Goal: Check status: Check status

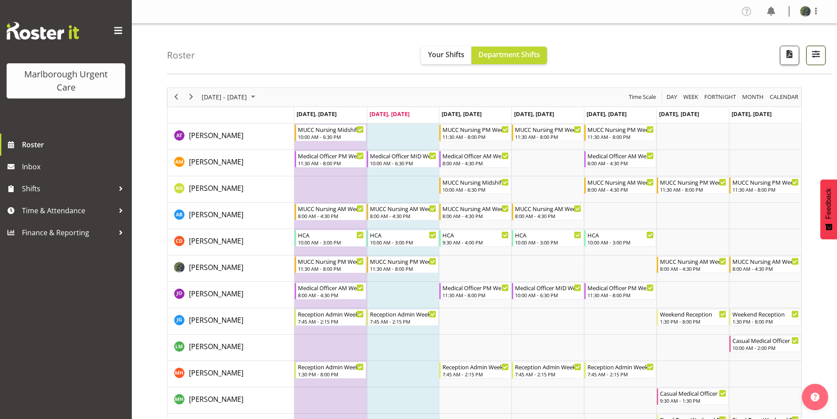
click at [814, 56] on span "button" at bounding box center [815, 53] width 11 height 11
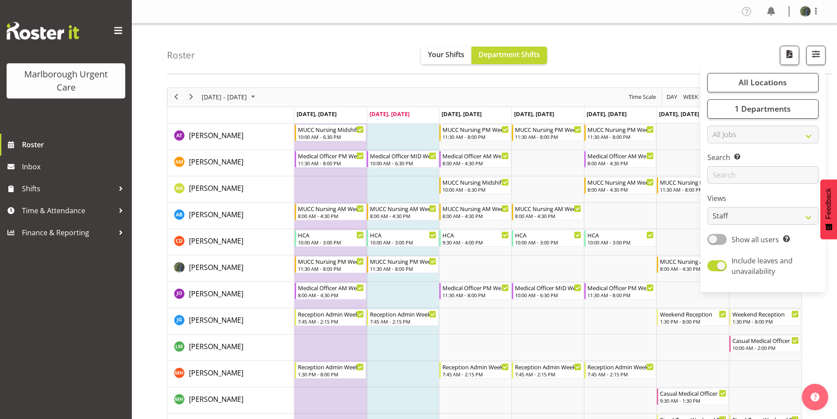
click at [664, 55] on div "Roster Your Shifts Department Shifts All Locations [GEOGRAPHIC_DATA] Select All…" at bounding box center [500, 49] width 666 height 51
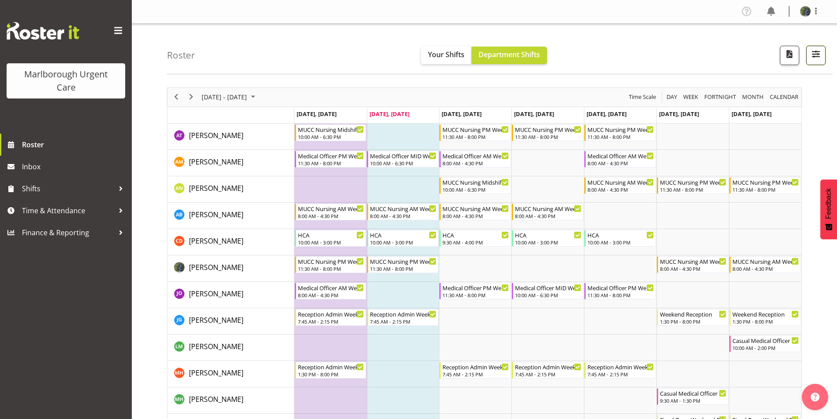
click at [814, 54] on span "button" at bounding box center [815, 53] width 11 height 11
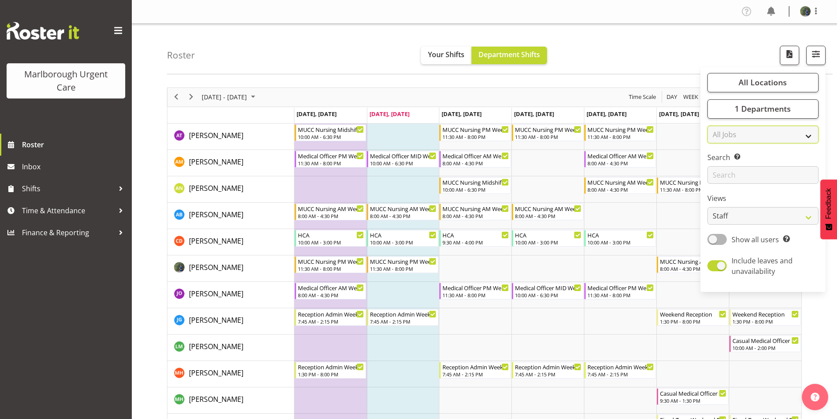
click at [797, 134] on select "All Jobs All Jobs" at bounding box center [762, 135] width 111 height 18
click at [632, 49] on div "Roster Your Shifts Department Shifts All Locations [GEOGRAPHIC_DATA] Select All…" at bounding box center [500, 49] width 666 height 51
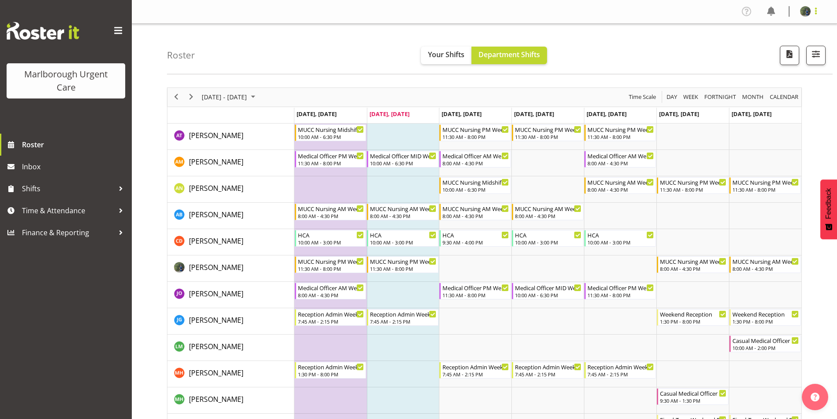
click at [815, 11] on span at bounding box center [816, 11] width 11 height 11
click at [661, 60] on div "Roster Your Shifts Department Shifts All Locations [GEOGRAPHIC_DATA] Select All…" at bounding box center [500, 49] width 666 height 51
click at [814, 56] on span "button" at bounding box center [815, 53] width 11 height 11
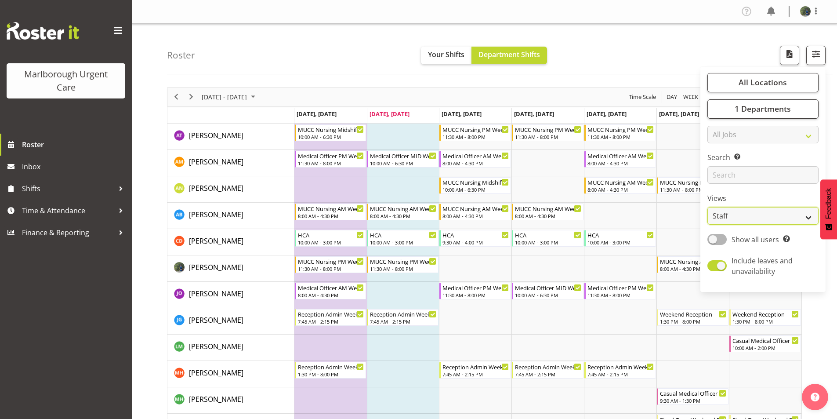
click at [760, 215] on select "Staff Role Shift - Horizontal Shift - Vertical Staff - Location" at bounding box center [762, 216] width 111 height 18
click at [707, 207] on select "Staff Role Shift - Horizontal Shift - Vertical Staff - Location" at bounding box center [762, 216] width 111 height 18
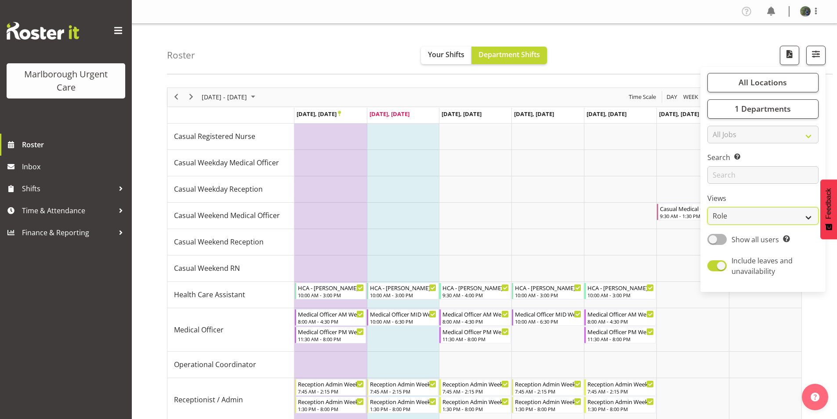
click at [746, 217] on select "Staff Role Shift - Horizontal Shift - Vertical Staff - Location" at bounding box center [762, 216] width 111 height 18
select select "staff"
click at [707, 207] on select "Staff Role Shift - Horizontal Shift - Vertical Staff - Location" at bounding box center [762, 216] width 111 height 18
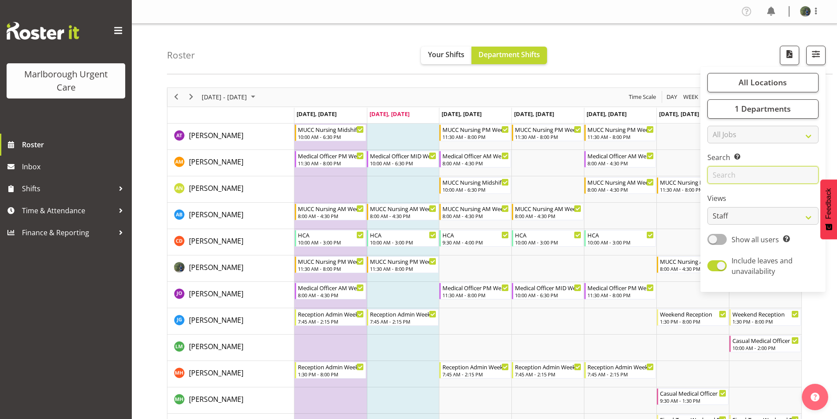
click at [720, 179] on input "text" at bounding box center [762, 175] width 111 height 18
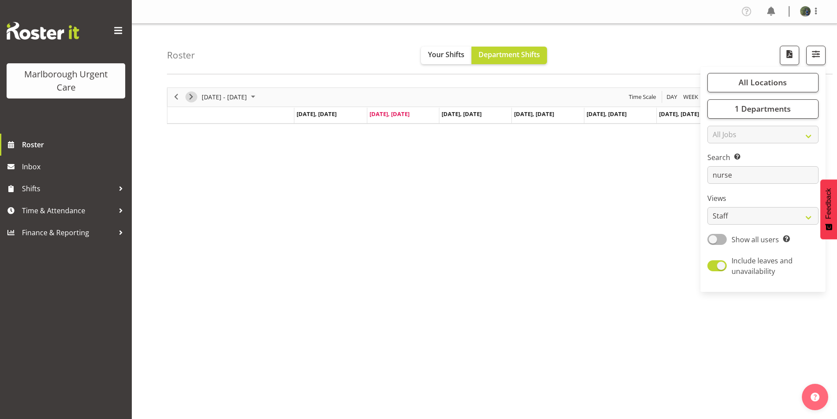
click at [193, 102] on span "Next" at bounding box center [191, 96] width 11 height 11
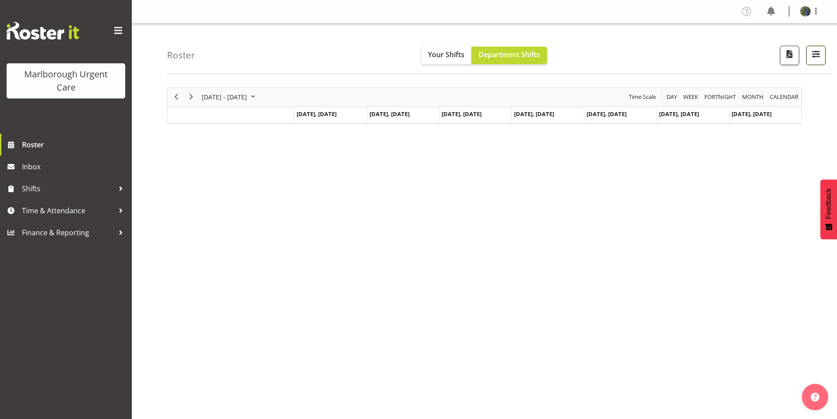
click at [814, 59] on span "button" at bounding box center [815, 53] width 11 height 11
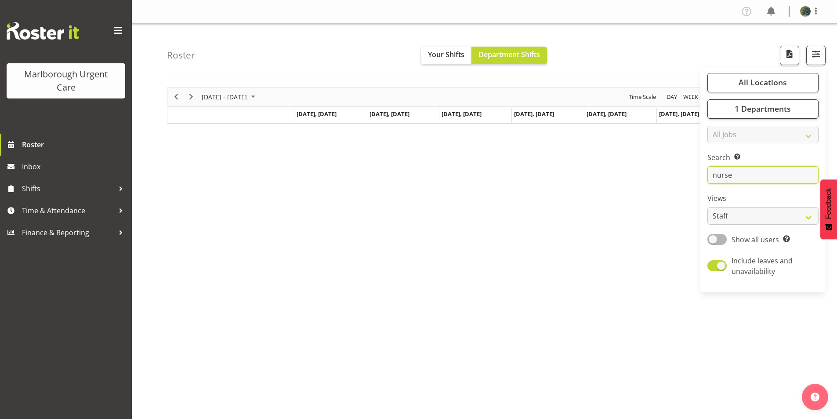
click at [745, 181] on input "nurse" at bounding box center [762, 175] width 111 height 18
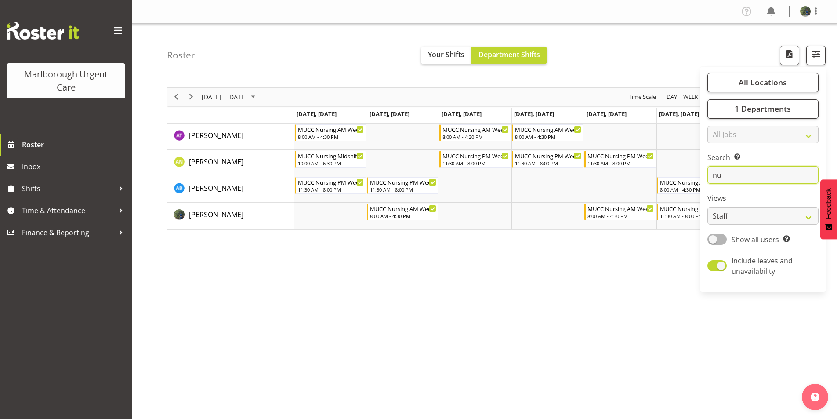
type input "n"
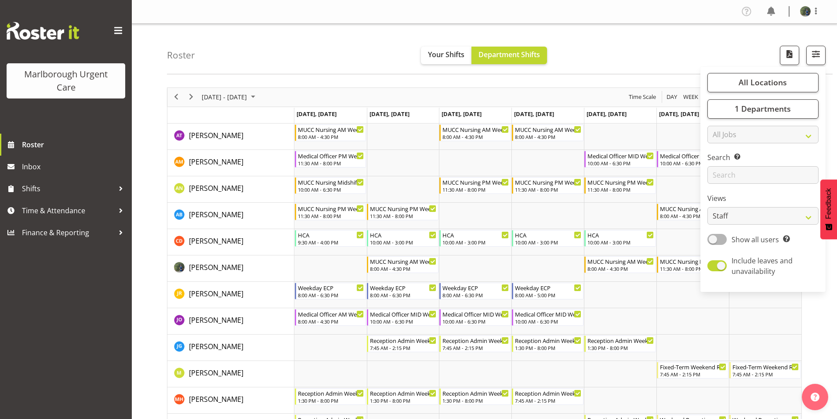
click at [671, 57] on div "Roster Your Shifts Department Shifts All Locations [GEOGRAPHIC_DATA] Select All…" at bounding box center [500, 49] width 666 height 51
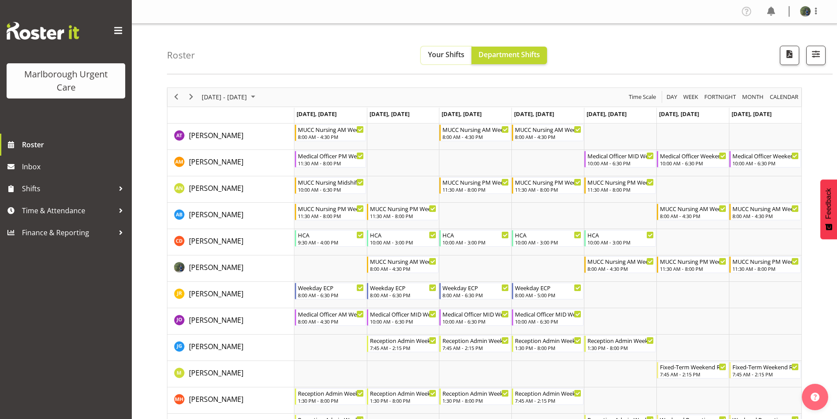
click at [430, 58] on span "Your Shifts" at bounding box center [446, 55] width 36 height 10
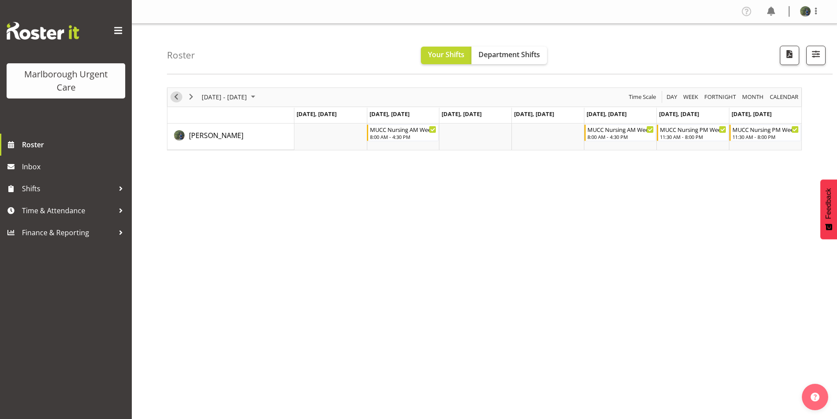
click at [174, 98] on span "Previous" at bounding box center [176, 96] width 11 height 11
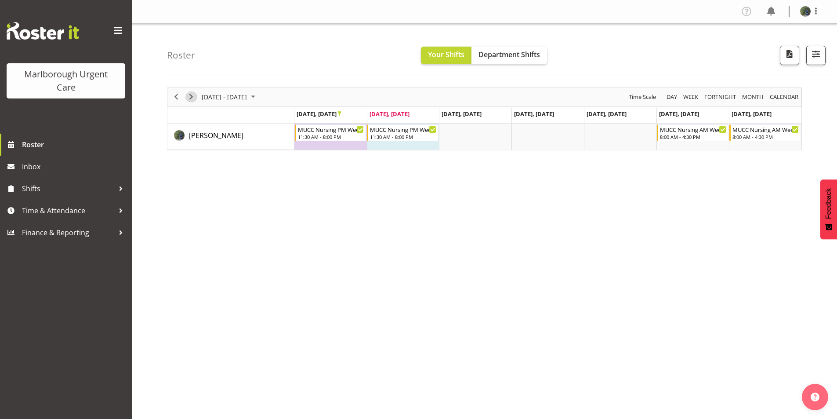
click at [189, 98] on span "Next" at bounding box center [191, 96] width 11 height 11
